Goal: Find specific page/section: Find specific page/section

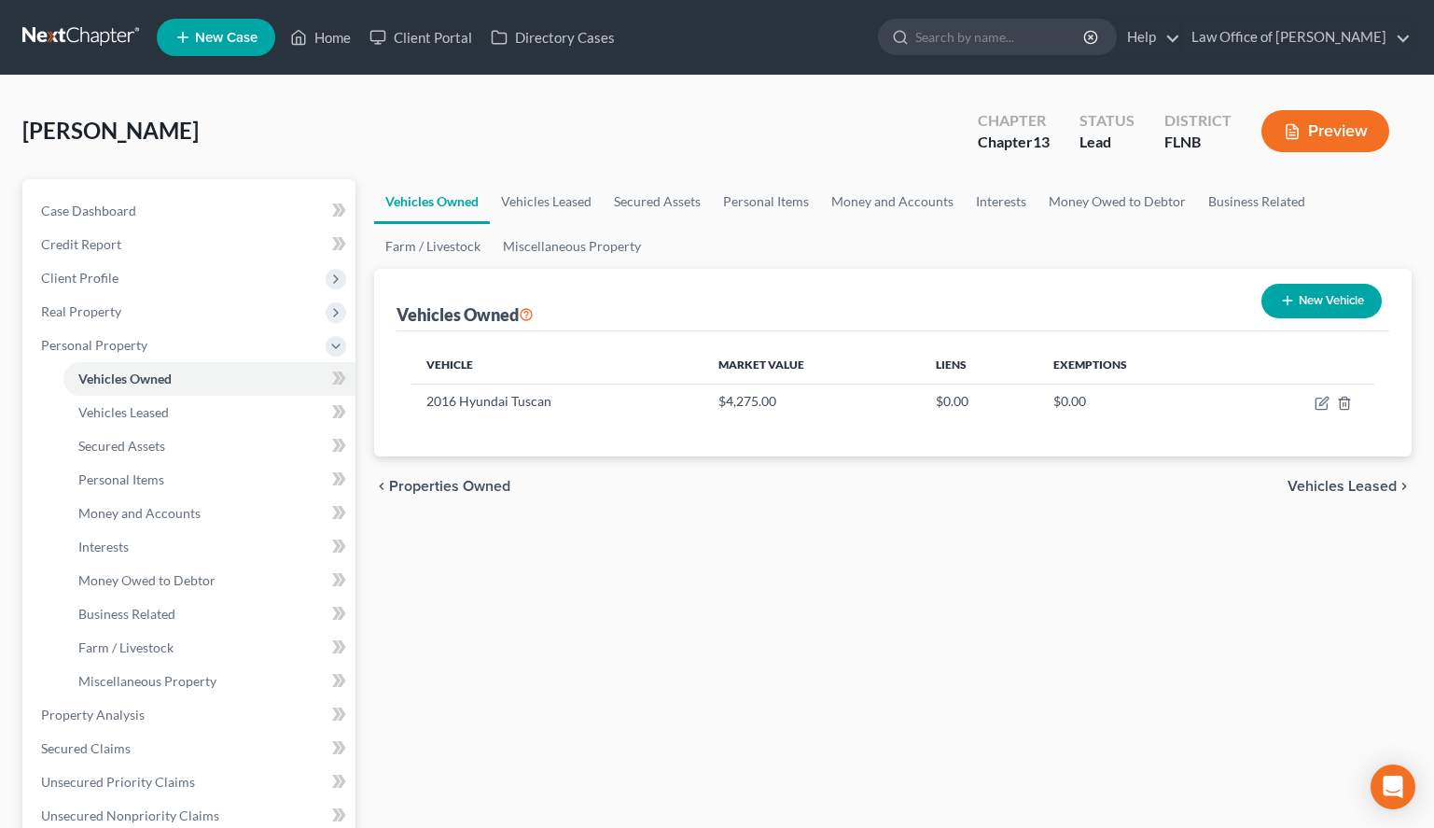
click at [88, 49] on link at bounding box center [81, 38] width 119 height 34
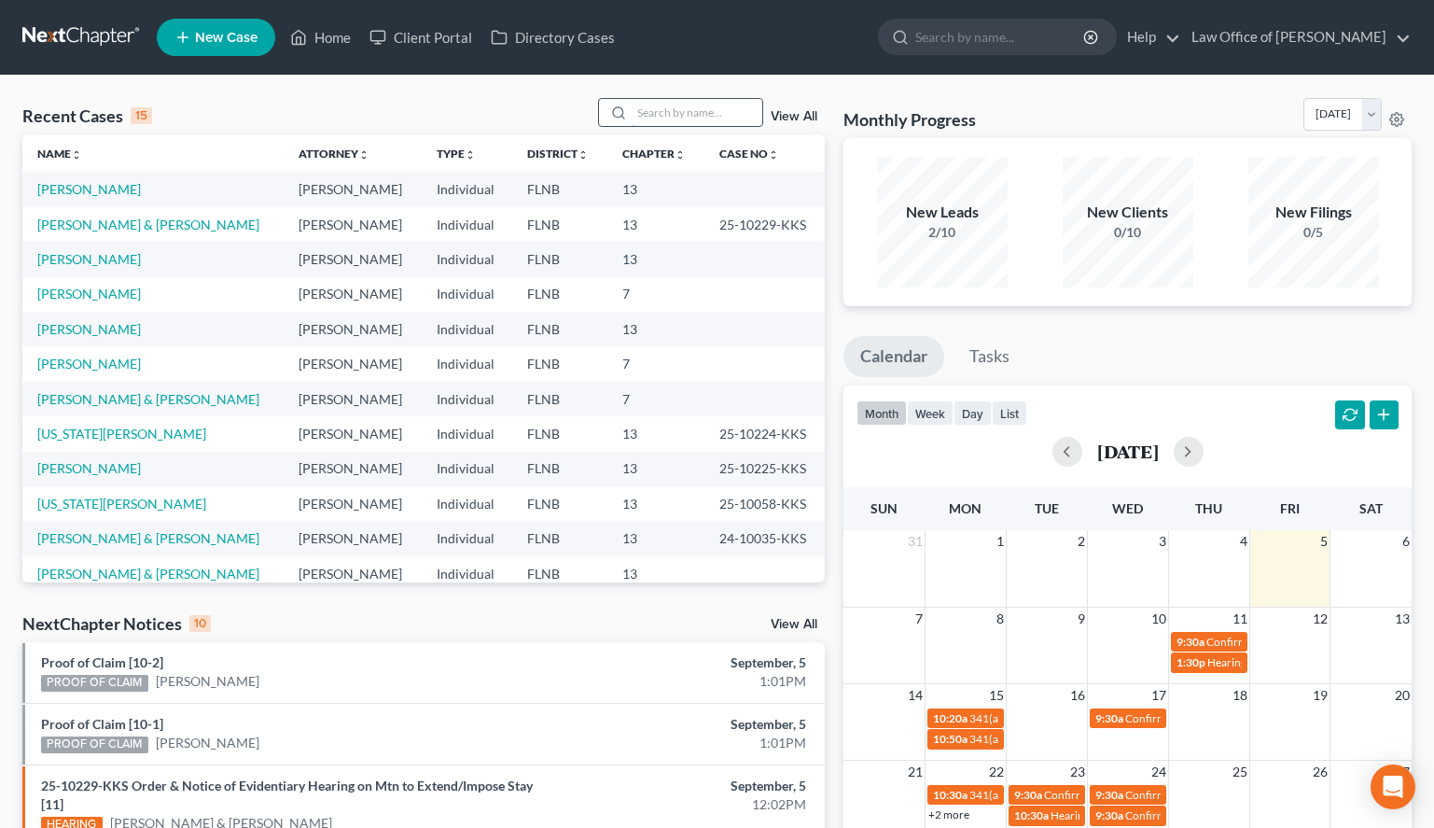
click at [699, 115] on input "search" at bounding box center [697, 112] width 131 height 27
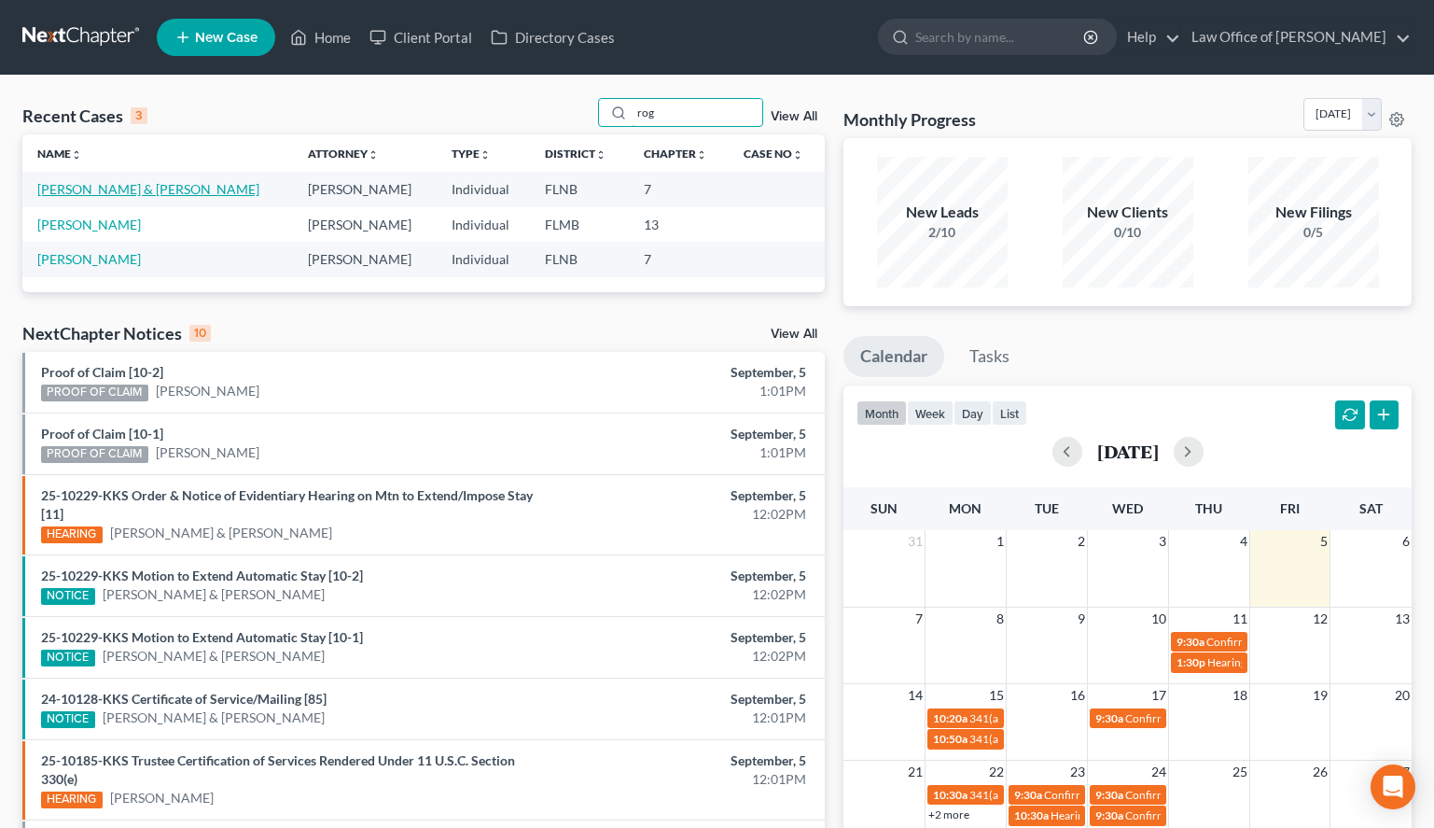
type input "rog"
click at [157, 185] on link "Rogers, Daniel & Talia" at bounding box center [148, 189] width 222 height 16
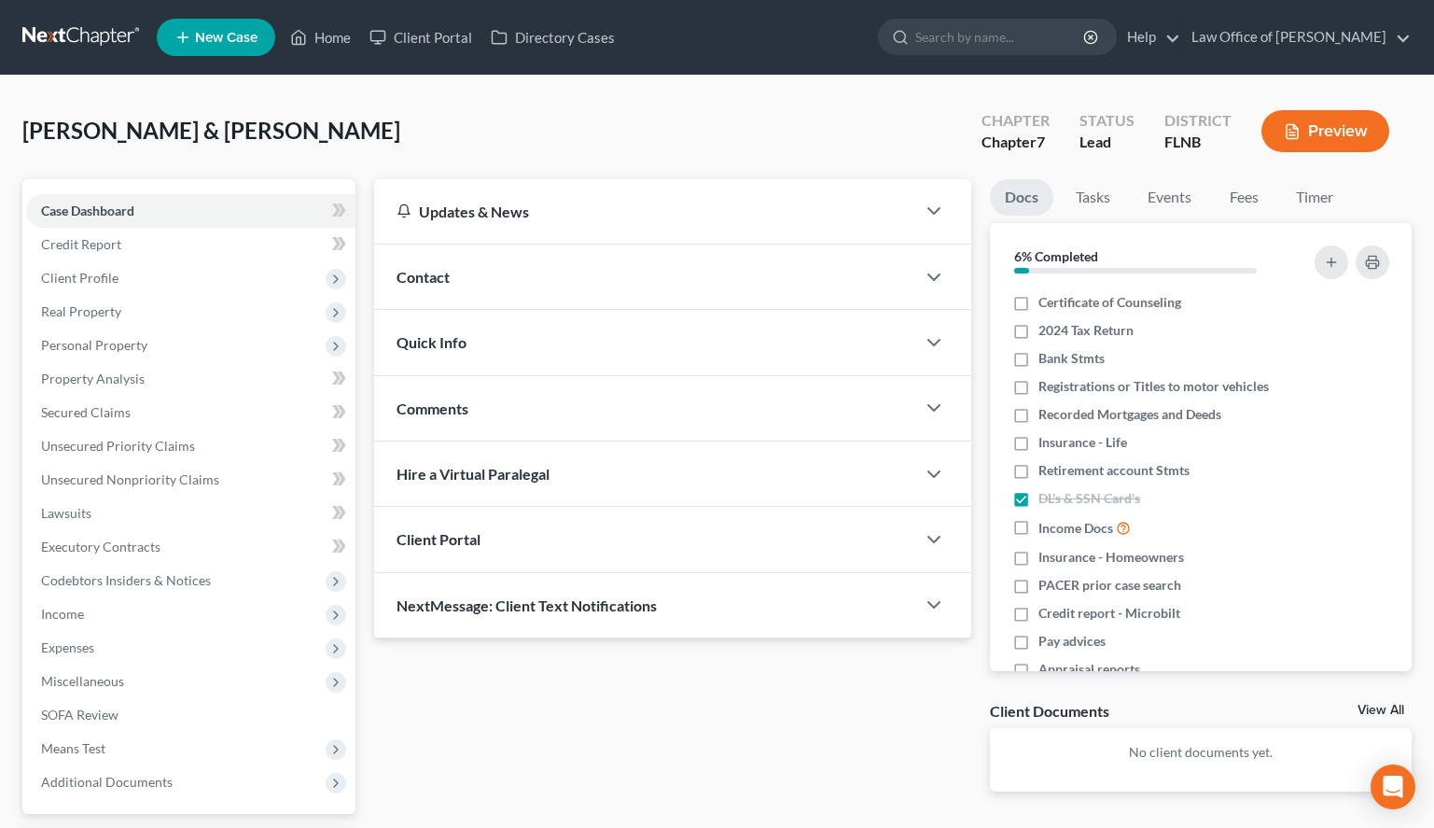
click at [70, 38] on link at bounding box center [81, 38] width 119 height 34
